Goal: Transaction & Acquisition: Purchase product/service

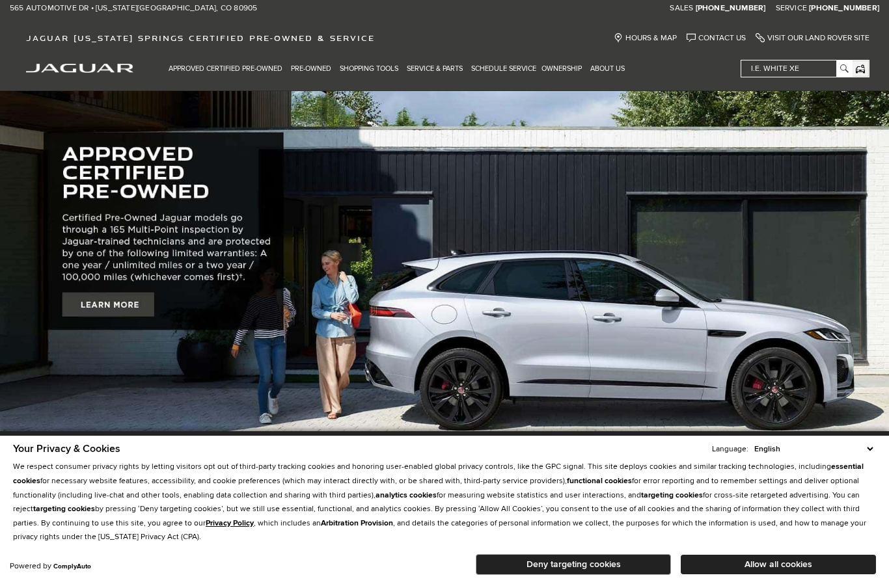
scroll to position [41, 0]
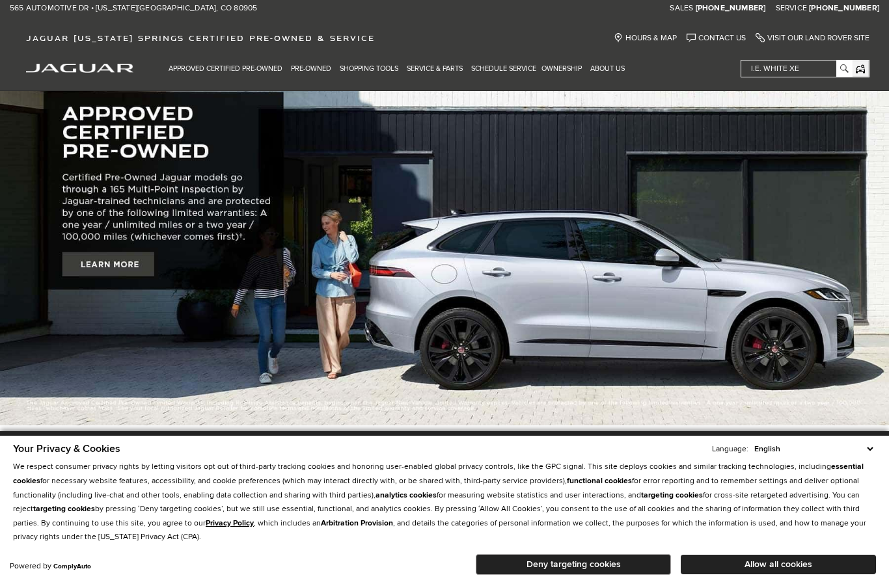
click at [640, 575] on button "Deny targeting cookies" at bounding box center [573, 564] width 195 height 21
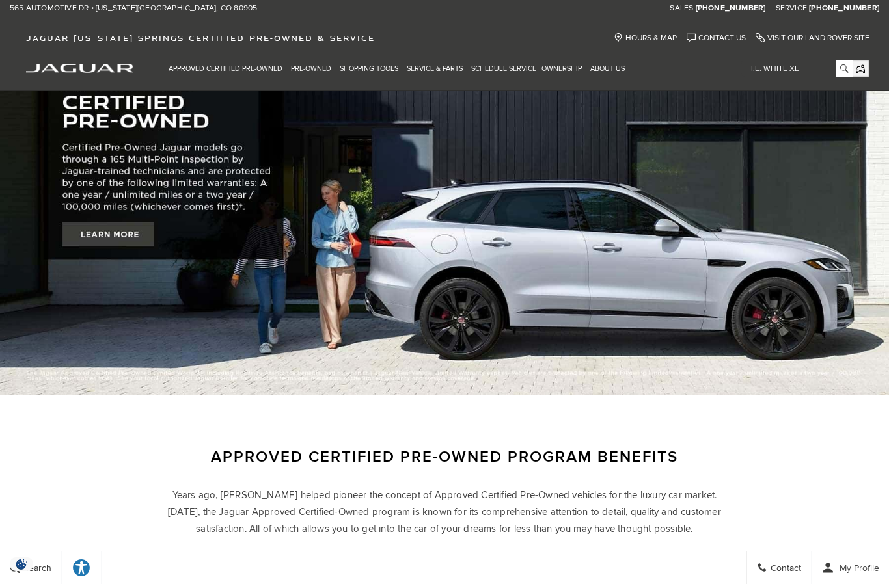
scroll to position [0, 0]
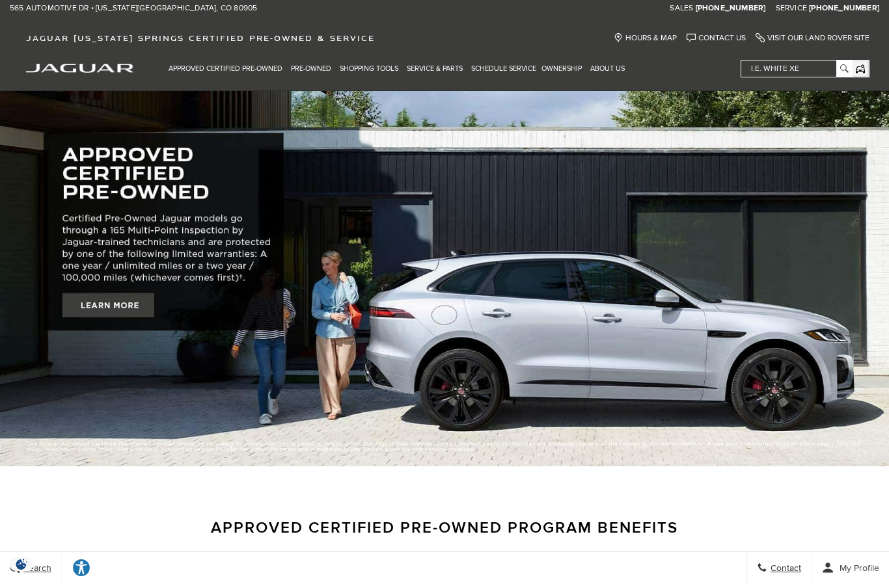
click at [118, 68] on img "jaguar" at bounding box center [79, 68] width 107 height 9
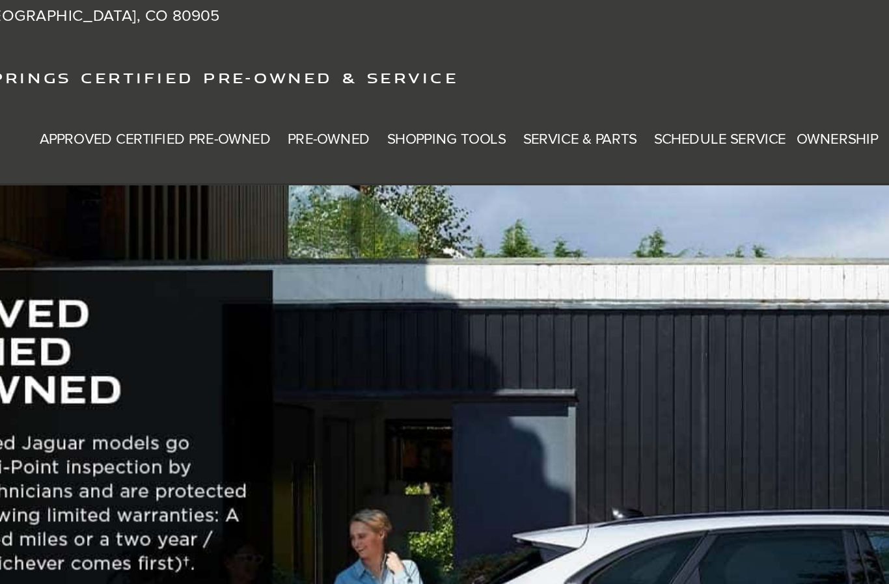
click at [288, 68] on link "Pre-Owned" at bounding box center [312, 68] width 49 height 23
